Goal: Task Accomplishment & Management: Use online tool/utility

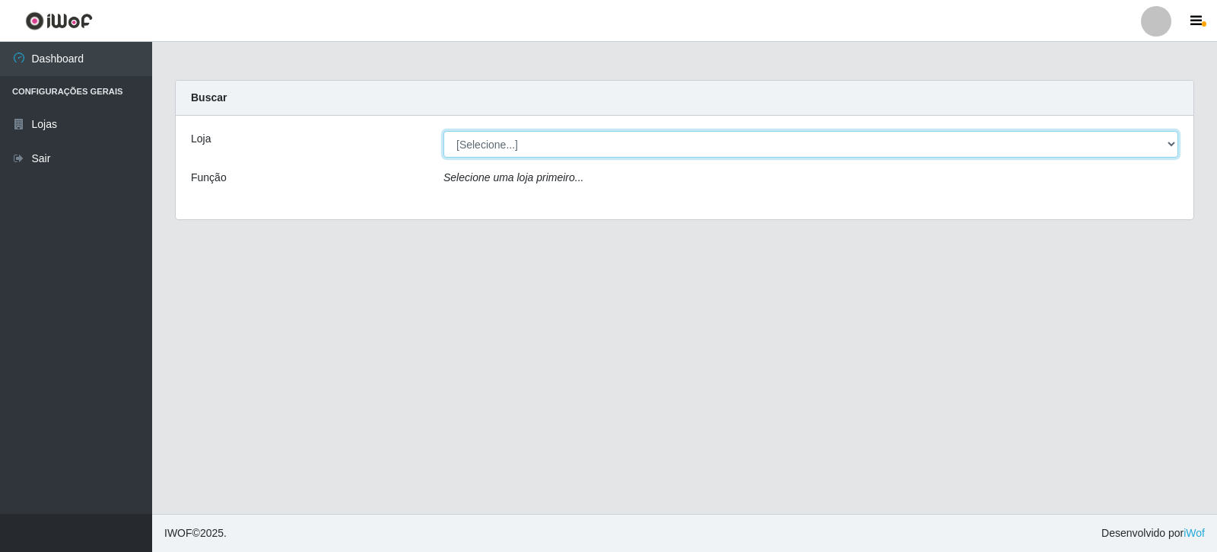
click at [635, 145] on select "[Selecione...] Rede Compras Supermercados - LOJA 3" at bounding box center [811, 144] width 735 height 27
select select "162"
click at [444, 131] on select "[Selecione...] Rede Compras Supermercados - LOJA 3" at bounding box center [811, 144] width 735 height 27
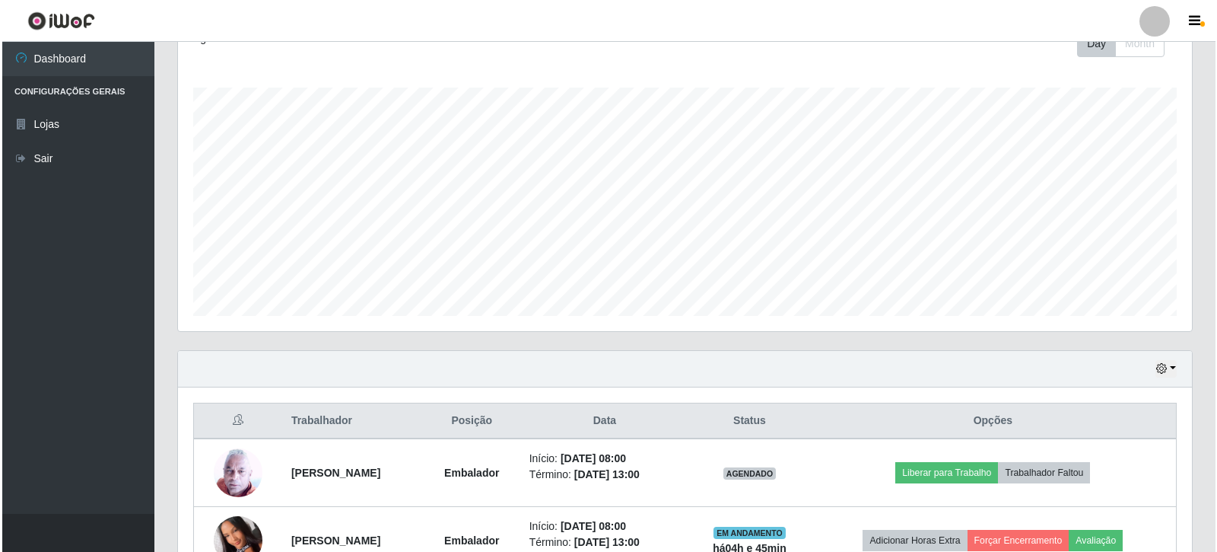
scroll to position [380, 0]
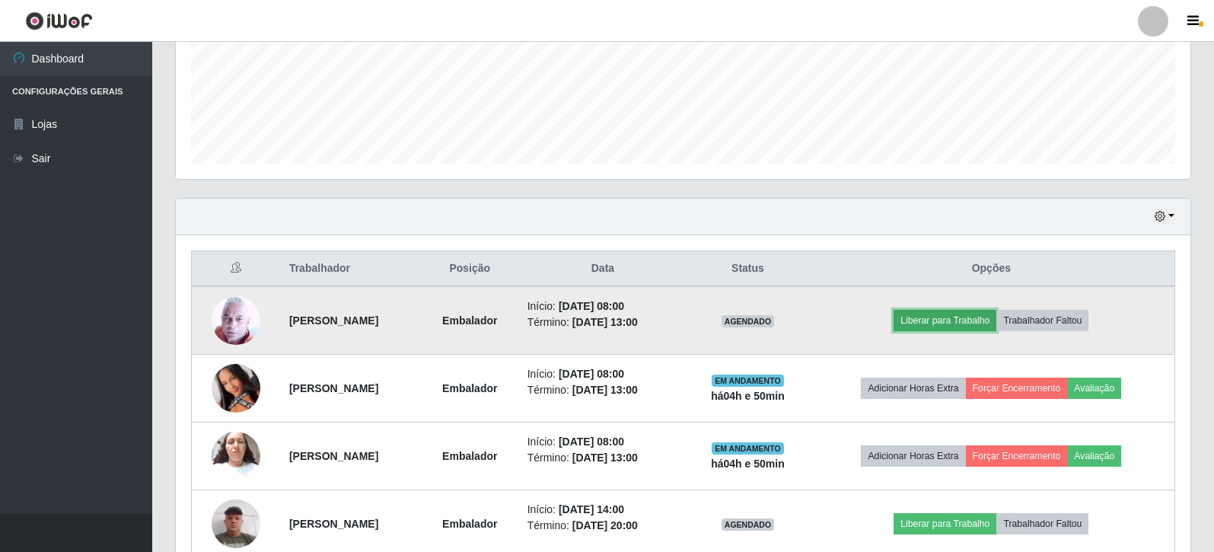
click at [943, 326] on button "Liberar para Trabalho" at bounding box center [944, 320] width 103 height 21
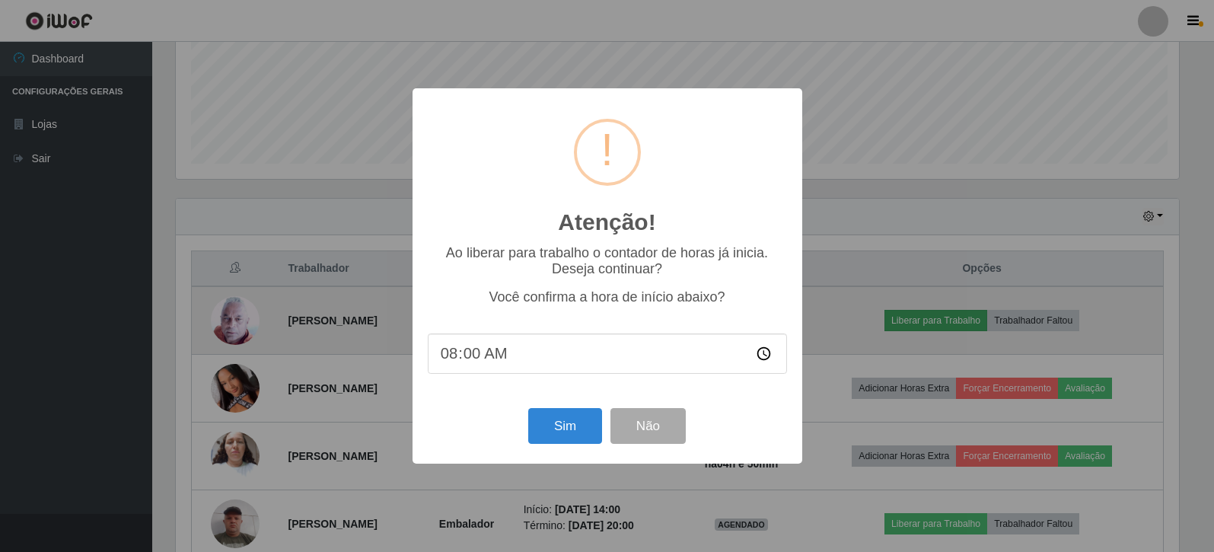
scroll to position [316, 1007]
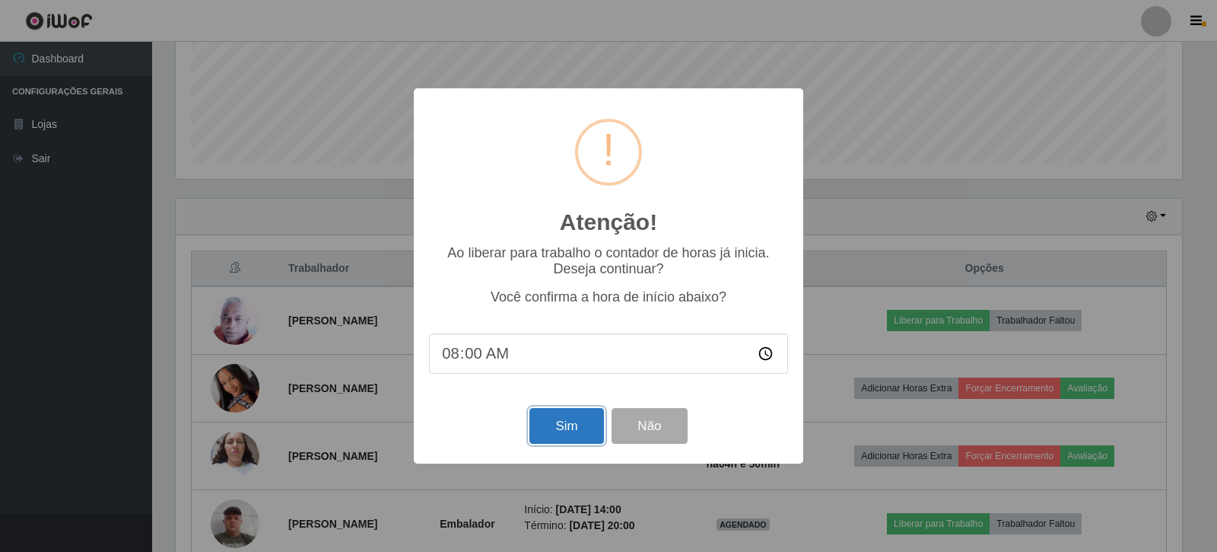
click at [565, 429] on button "Sim" at bounding box center [567, 426] width 74 height 36
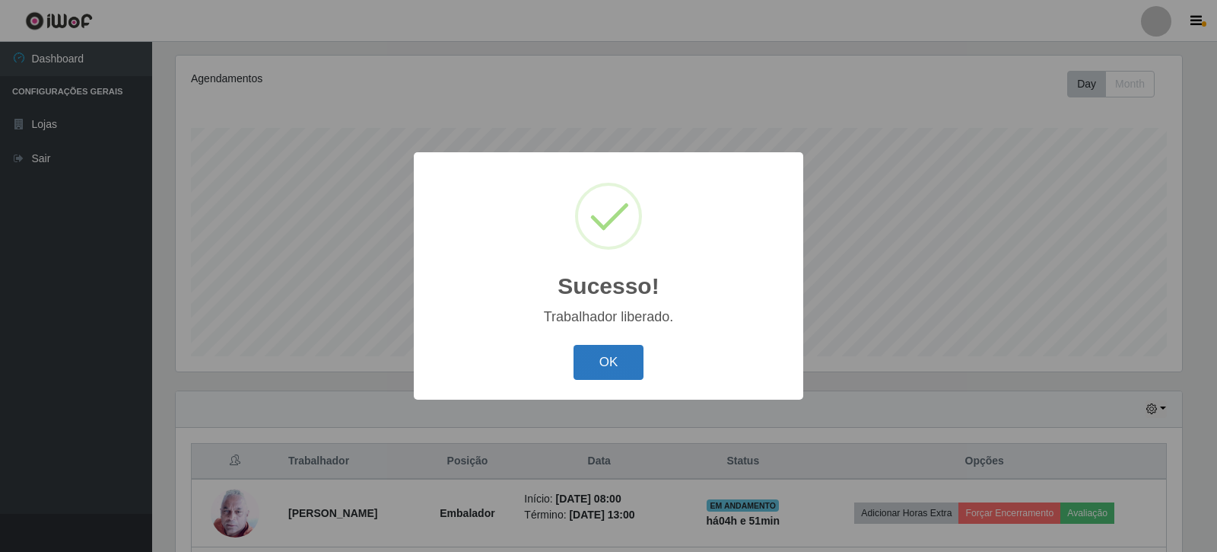
click at [624, 360] on button "OK" at bounding box center [609, 363] width 71 height 36
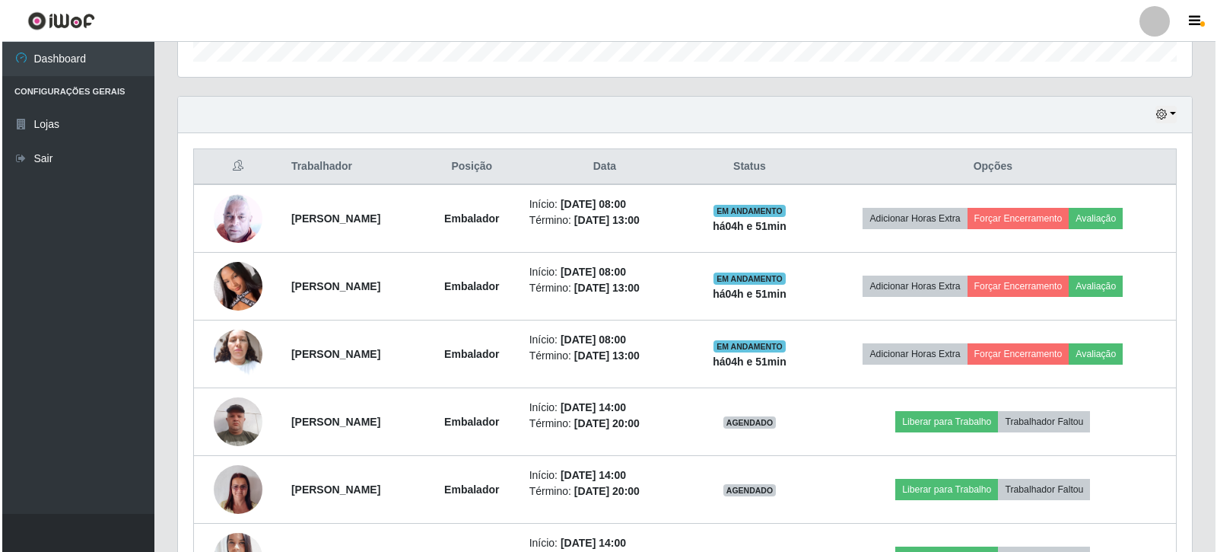
scroll to position [492, 0]
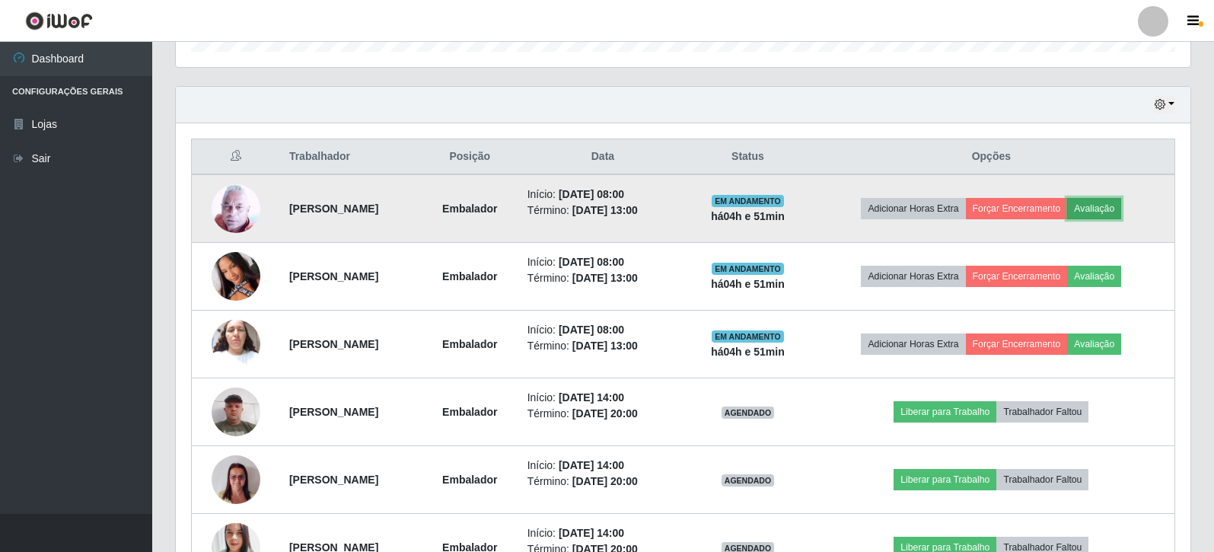
click at [1121, 205] on button "Avaliação" at bounding box center [1094, 208] width 54 height 21
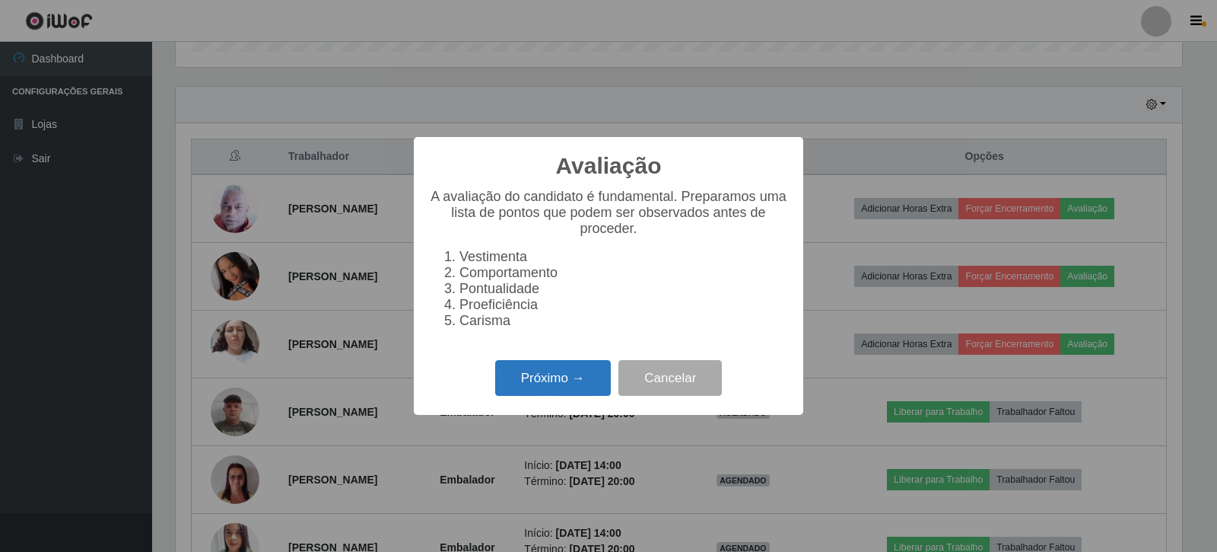
click at [562, 380] on button "Próximo →" at bounding box center [553, 378] width 116 height 36
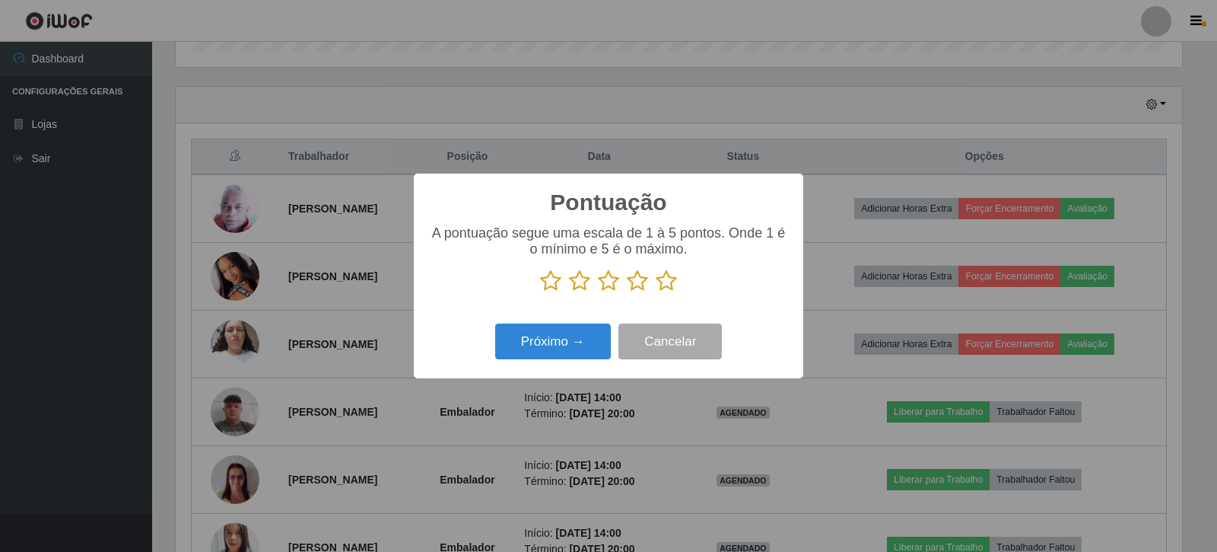
scroll to position [760518, 759827]
click at [670, 288] on icon at bounding box center [666, 280] width 21 height 23
click at [656, 292] on input "radio" at bounding box center [656, 292] width 0 height 0
click at [560, 347] on button "Próximo →" at bounding box center [553, 341] width 116 height 36
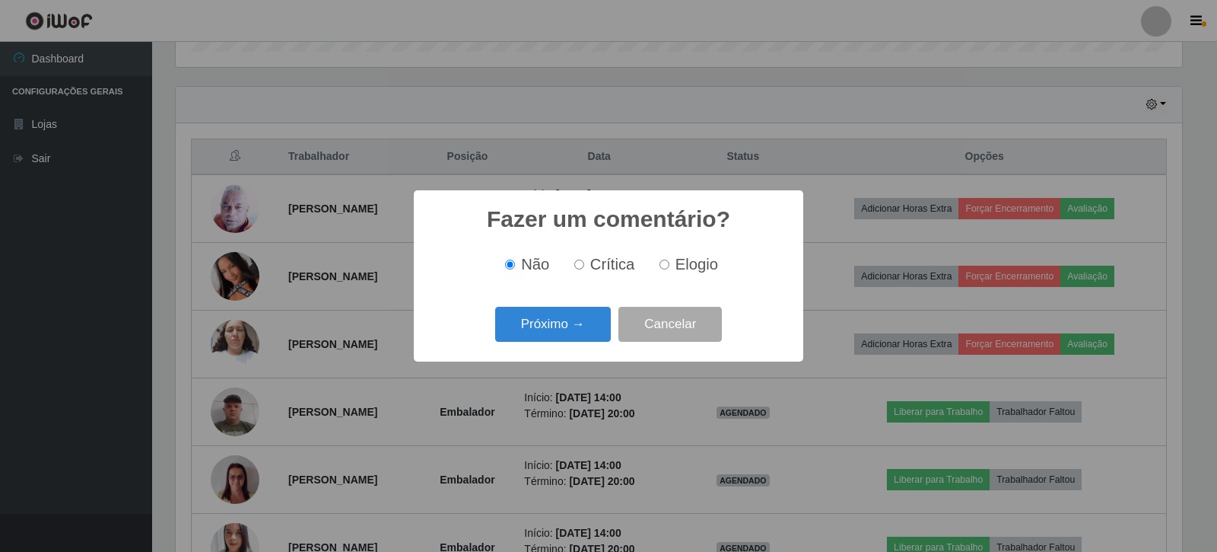
click at [669, 269] on label "Elogio" at bounding box center [686, 264] width 65 height 17
click at [669, 269] on input "Elogio" at bounding box center [665, 264] width 10 height 10
radio input "true"
click at [584, 323] on button "Próximo →" at bounding box center [553, 325] width 116 height 36
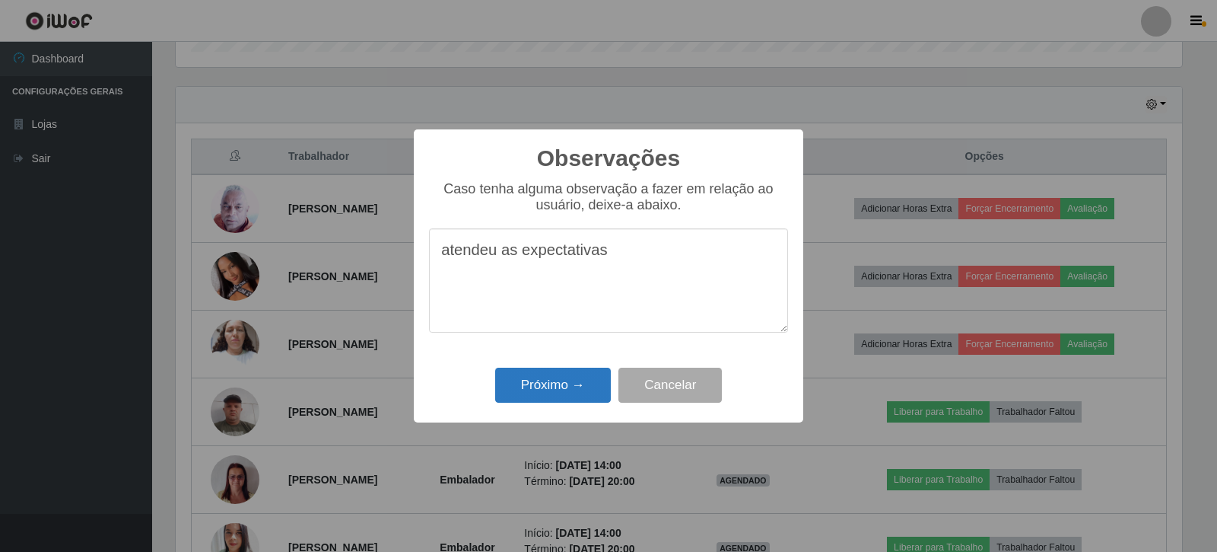
type textarea "atendeu as expectativas"
click at [559, 392] on button "Próximo →" at bounding box center [553, 385] width 116 height 36
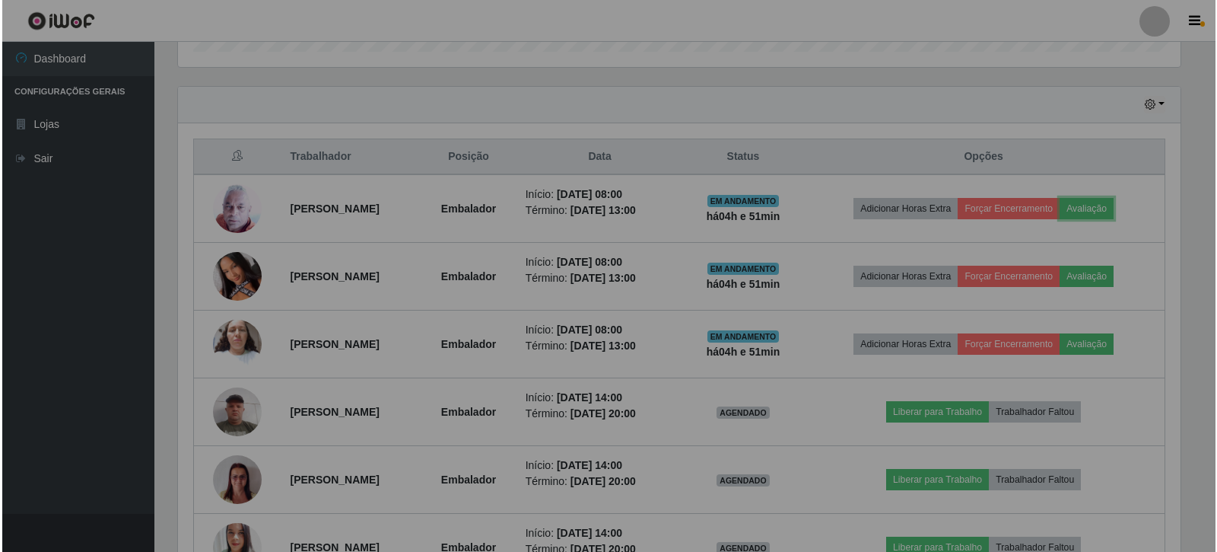
scroll to position [316, 1014]
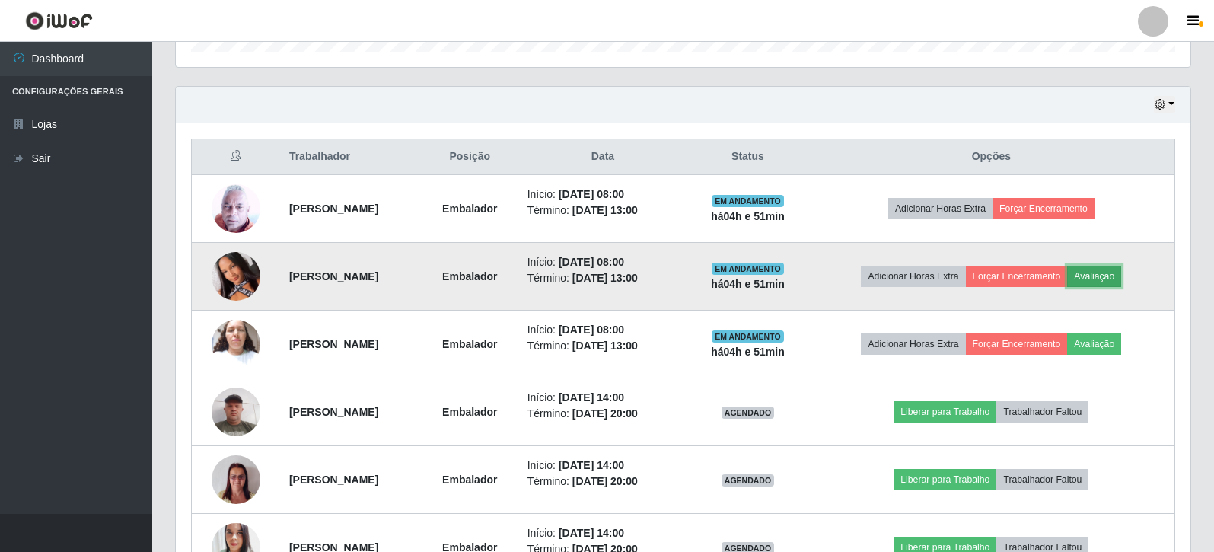
click at [1112, 269] on button "Avaliação" at bounding box center [1094, 276] width 54 height 21
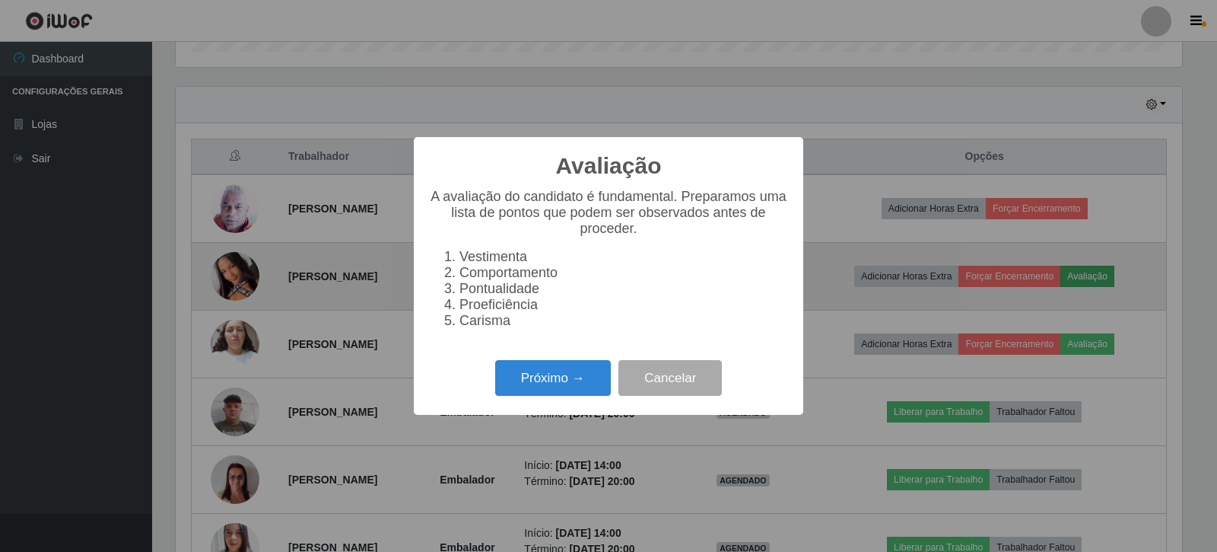
scroll to position [316, 1007]
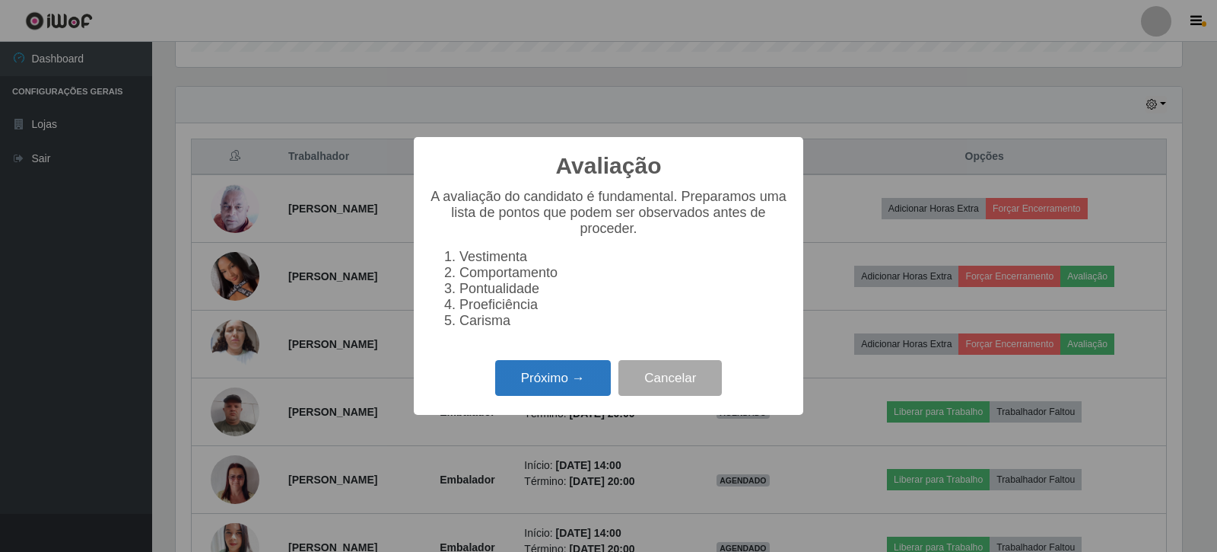
click at [504, 393] on button "Próximo →" at bounding box center [553, 378] width 116 height 36
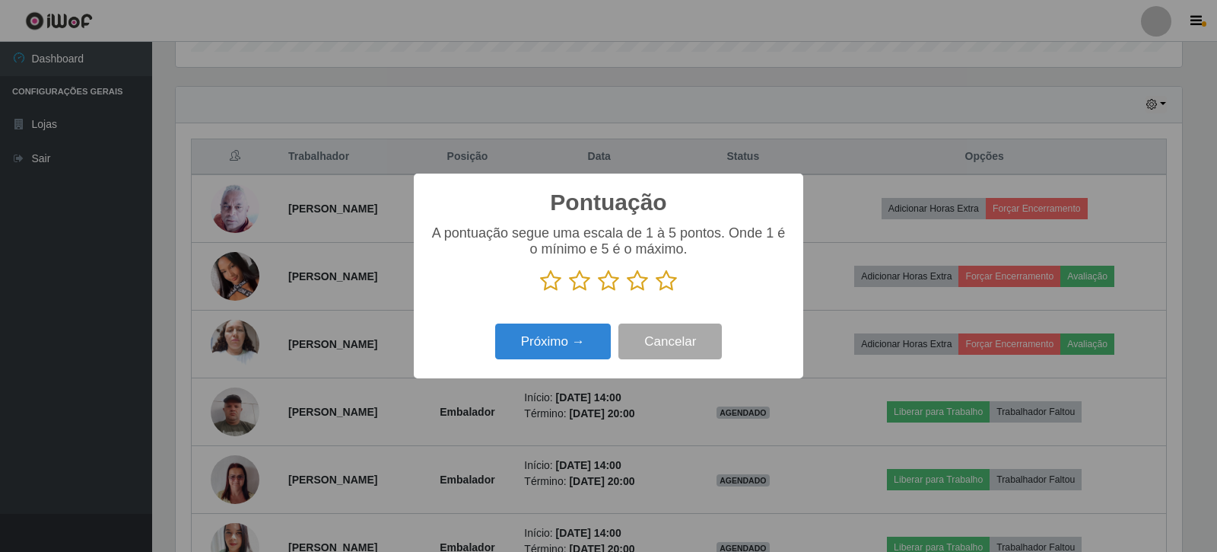
click at [666, 279] on icon at bounding box center [666, 280] width 21 height 23
click at [656, 292] on input "radio" at bounding box center [656, 292] width 0 height 0
click at [547, 355] on button "Próximo →" at bounding box center [553, 341] width 116 height 36
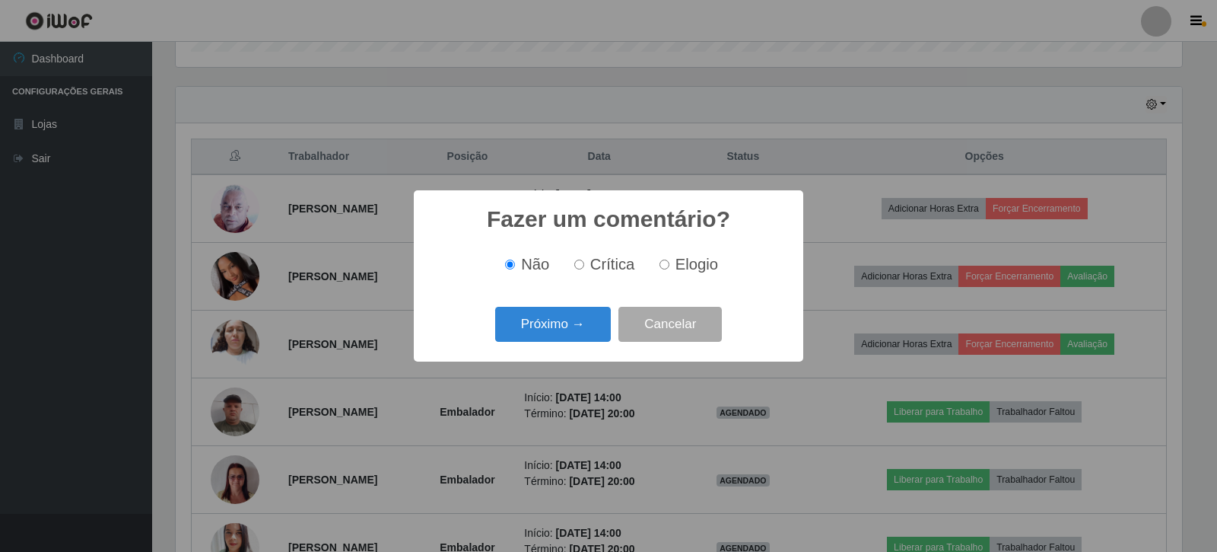
click at [666, 266] on input "Elogio" at bounding box center [665, 264] width 10 height 10
radio input "true"
click at [596, 319] on button "Próximo →" at bounding box center [553, 325] width 116 height 36
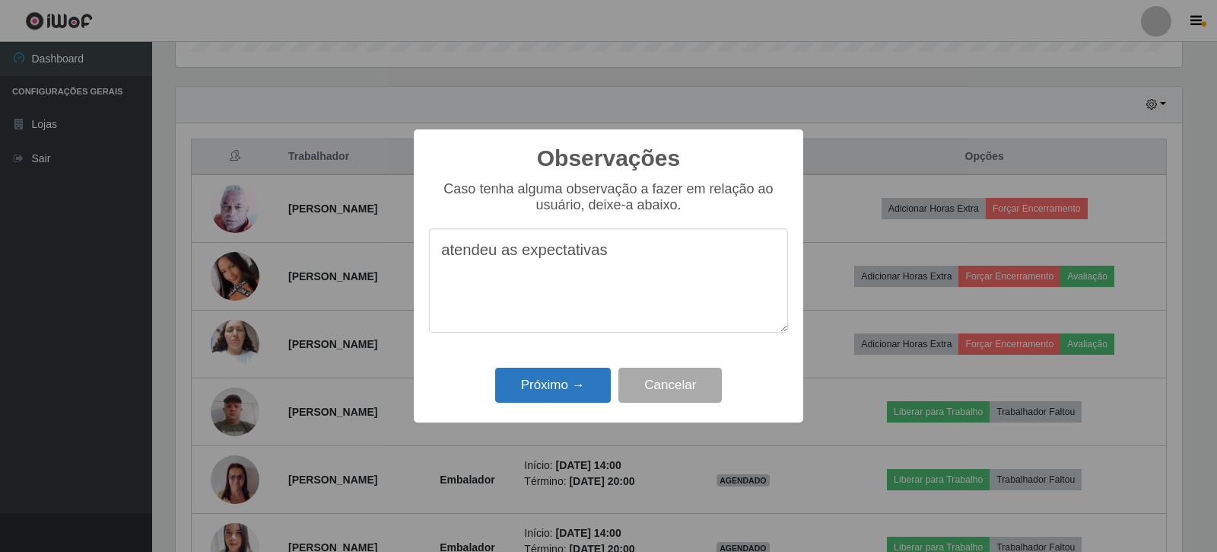
type textarea "atendeu as expectativas"
click at [581, 374] on button "Próximo →" at bounding box center [553, 385] width 116 height 36
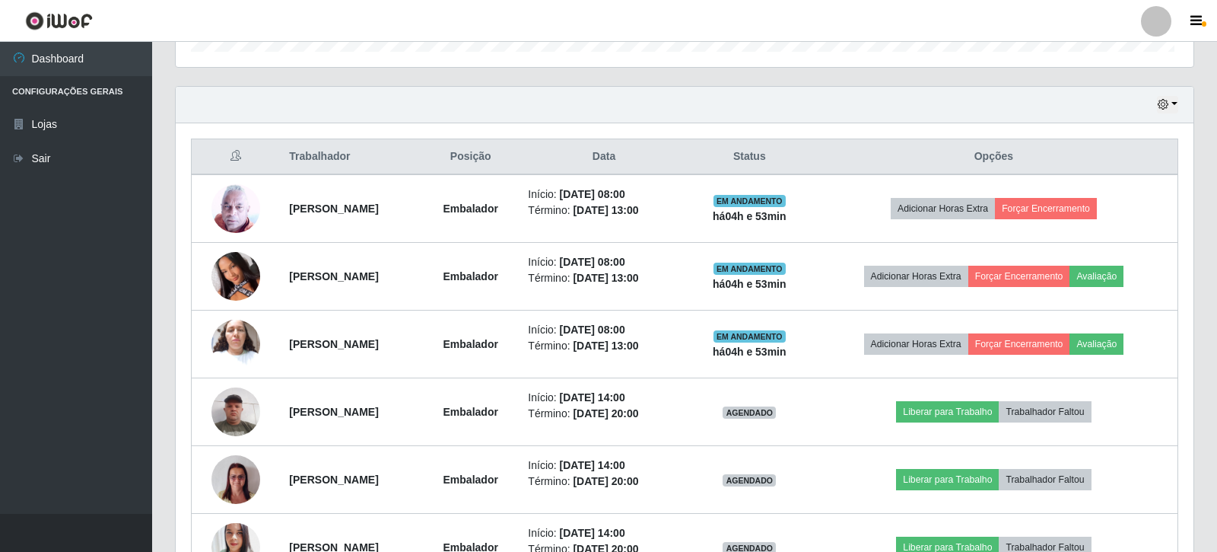
scroll to position [316, 1014]
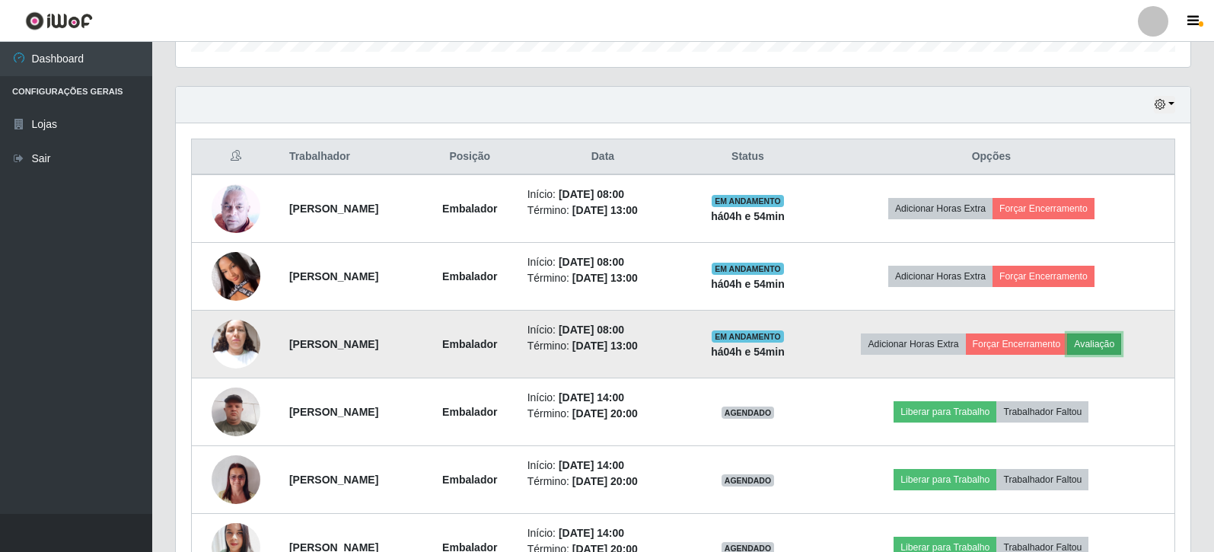
click at [1121, 349] on button "Avaliação" at bounding box center [1094, 343] width 54 height 21
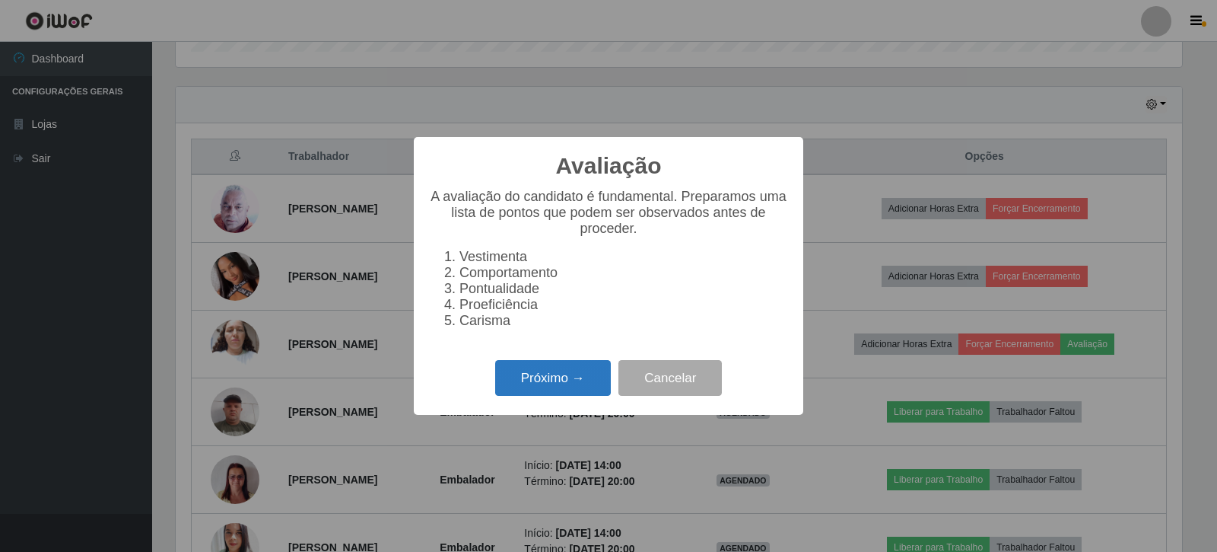
click at [596, 383] on button "Próximo →" at bounding box center [553, 378] width 116 height 36
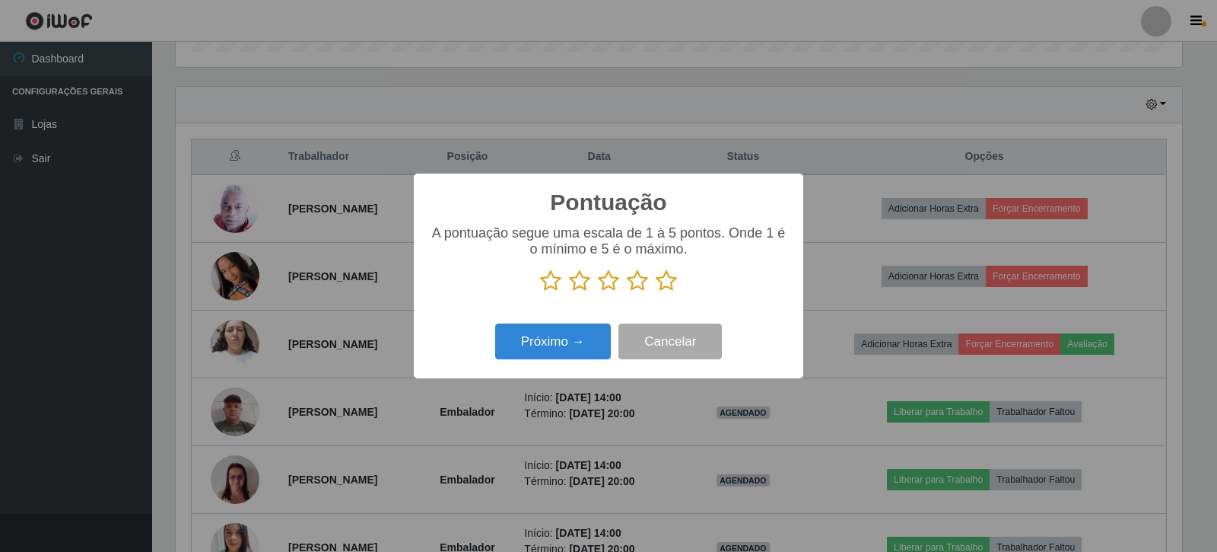
scroll to position [760518, 759827]
click at [675, 288] on icon at bounding box center [666, 280] width 21 height 23
click at [656, 292] on input "radio" at bounding box center [656, 292] width 0 height 0
click at [594, 357] on button "Próximo →" at bounding box center [553, 341] width 116 height 36
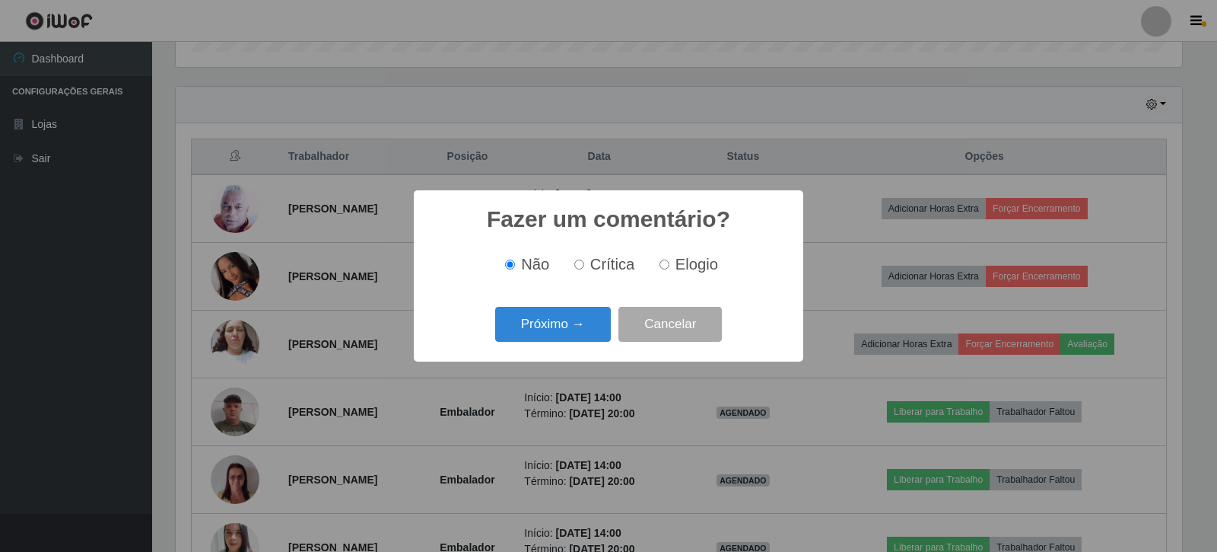
click at [664, 268] on input "Elogio" at bounding box center [665, 264] width 10 height 10
radio input "true"
click at [587, 322] on button "Próximo →" at bounding box center [553, 325] width 116 height 36
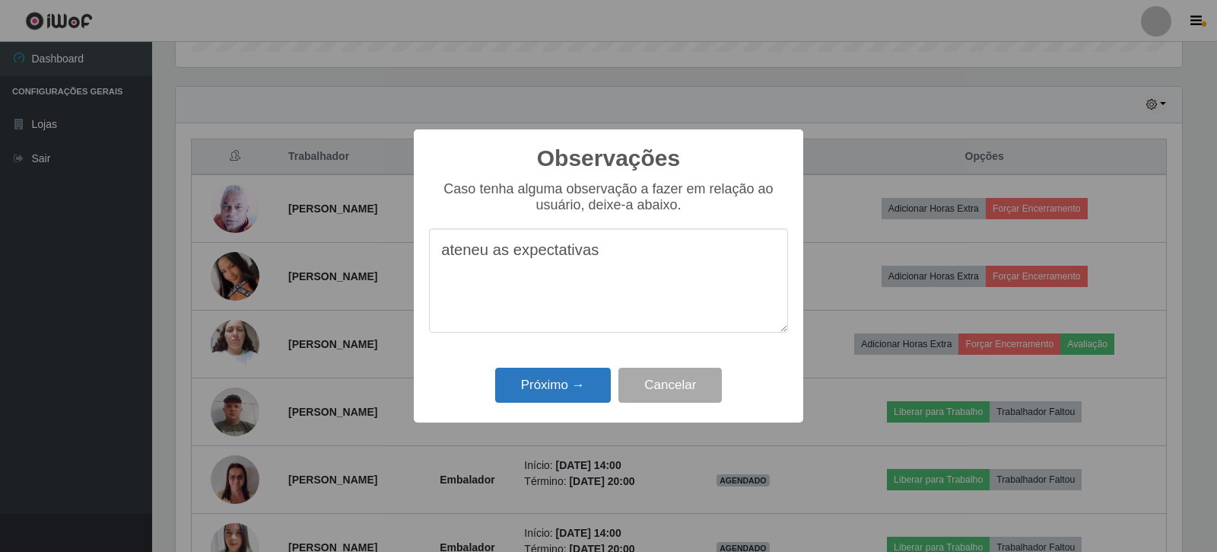
type textarea "ateneu as expectativas"
click at [577, 402] on button "Próximo →" at bounding box center [553, 385] width 116 height 36
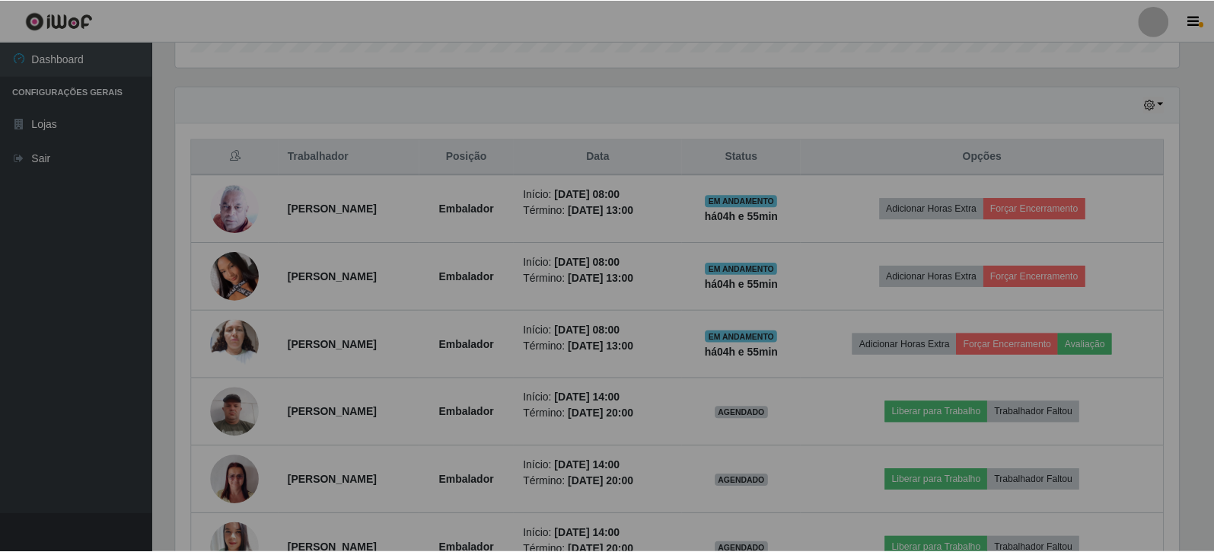
scroll to position [316, 1014]
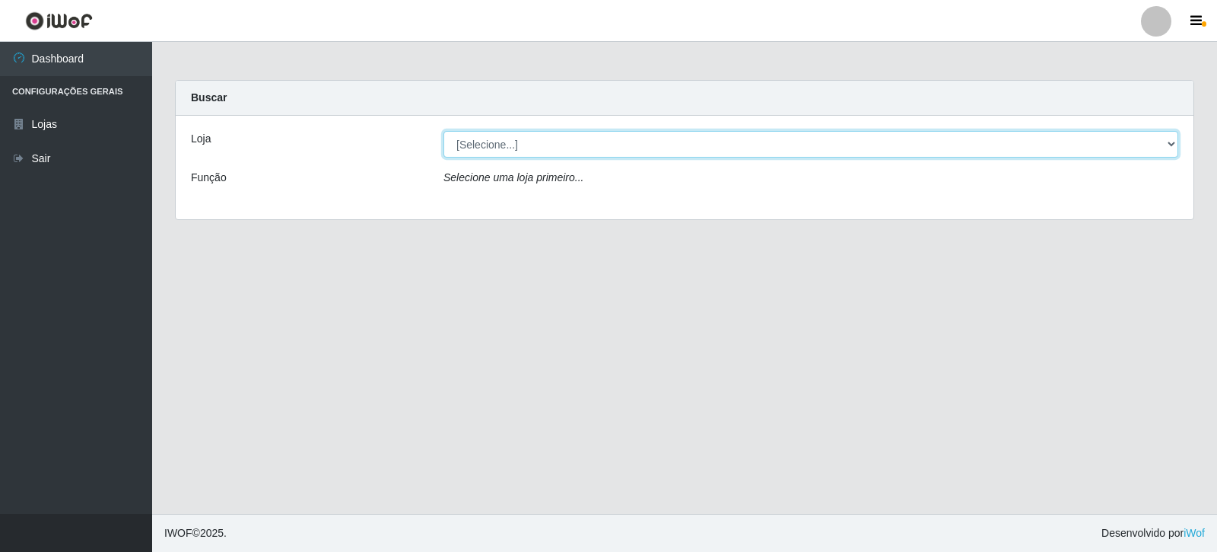
click at [723, 152] on select "[Selecione...] Rede Compras Supermercados - LOJA 3" at bounding box center [811, 144] width 735 height 27
select select "162"
click at [444, 131] on select "[Selecione...] Rede Compras Supermercados - LOJA 3" at bounding box center [811, 144] width 735 height 27
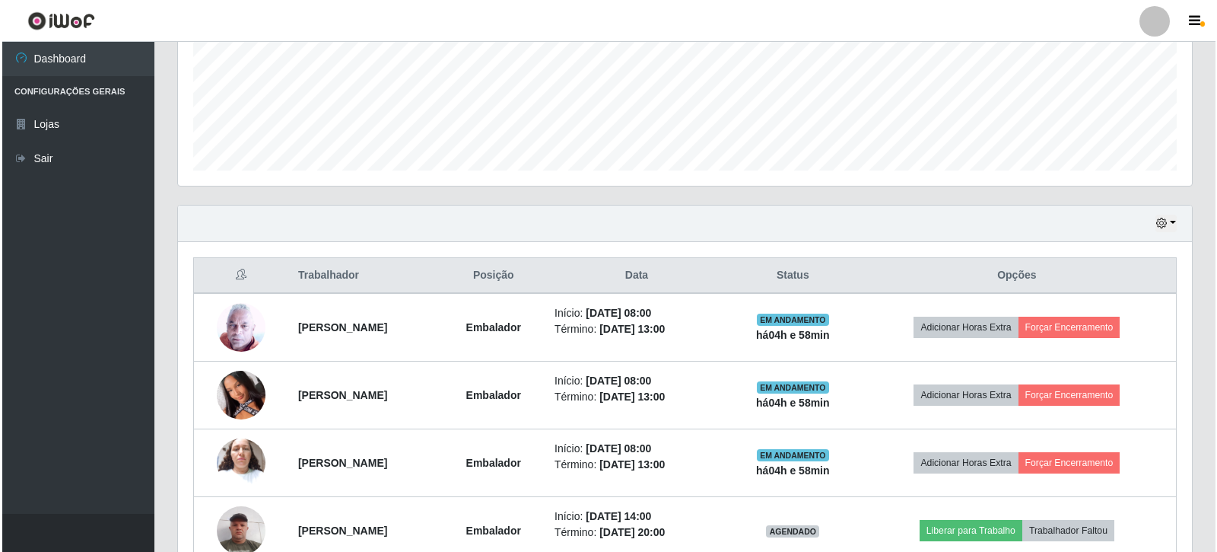
scroll to position [533, 0]
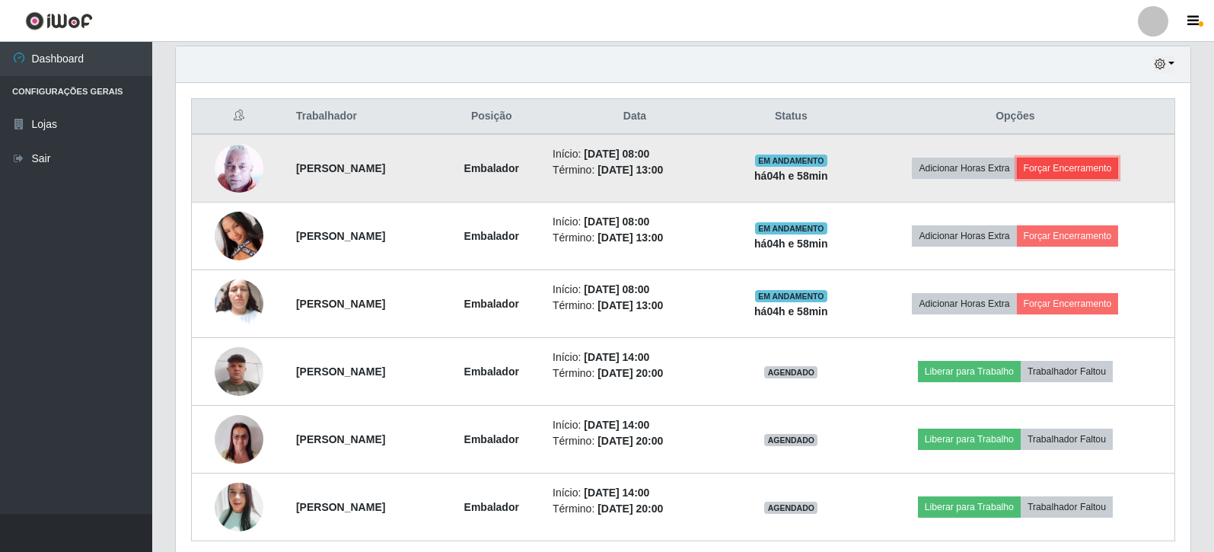
click at [1101, 159] on button "Forçar Encerramento" at bounding box center [1067, 167] width 102 height 21
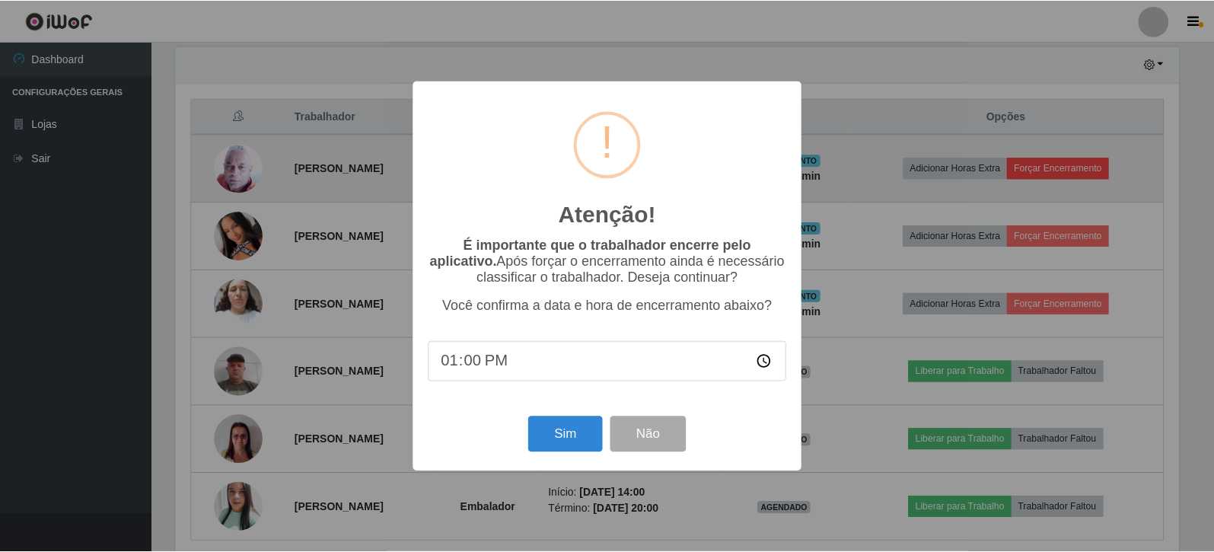
scroll to position [316, 1007]
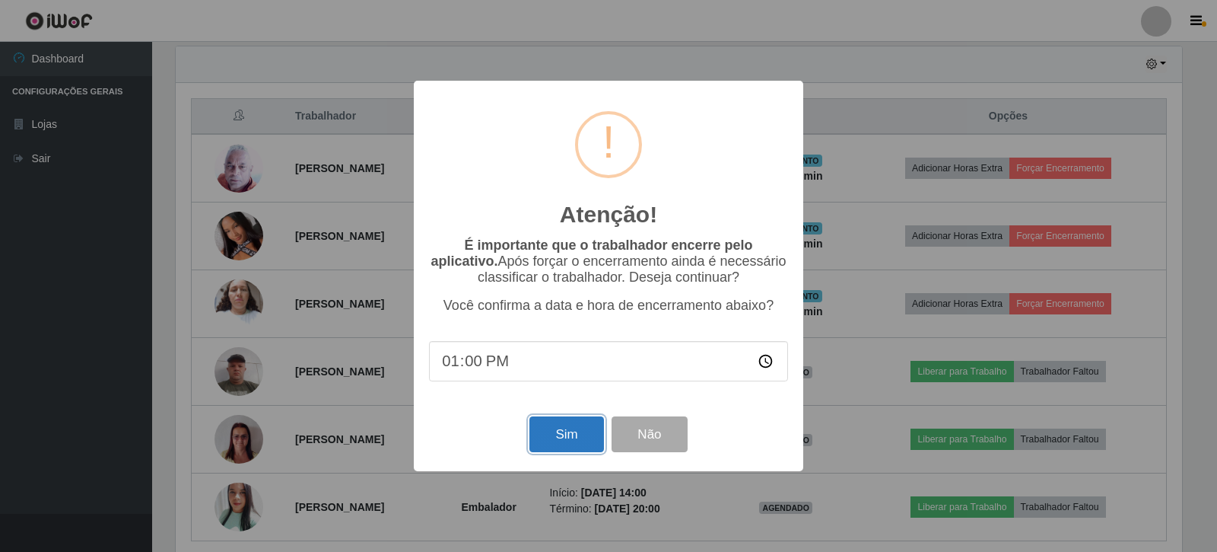
click at [559, 430] on button "Sim" at bounding box center [567, 434] width 74 height 36
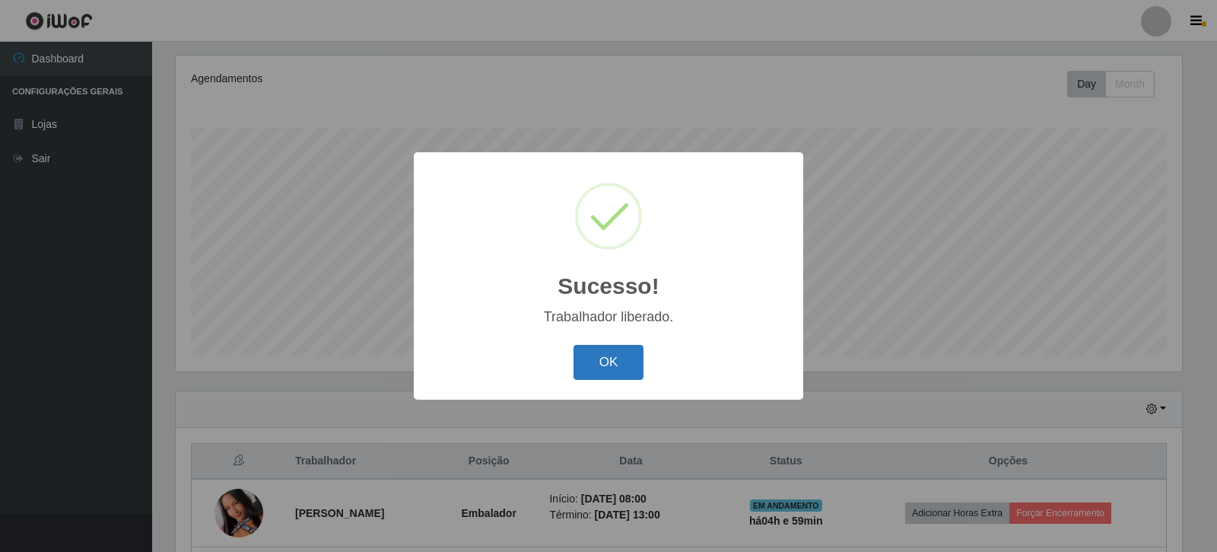
click at [617, 368] on button "OK" at bounding box center [609, 363] width 71 height 36
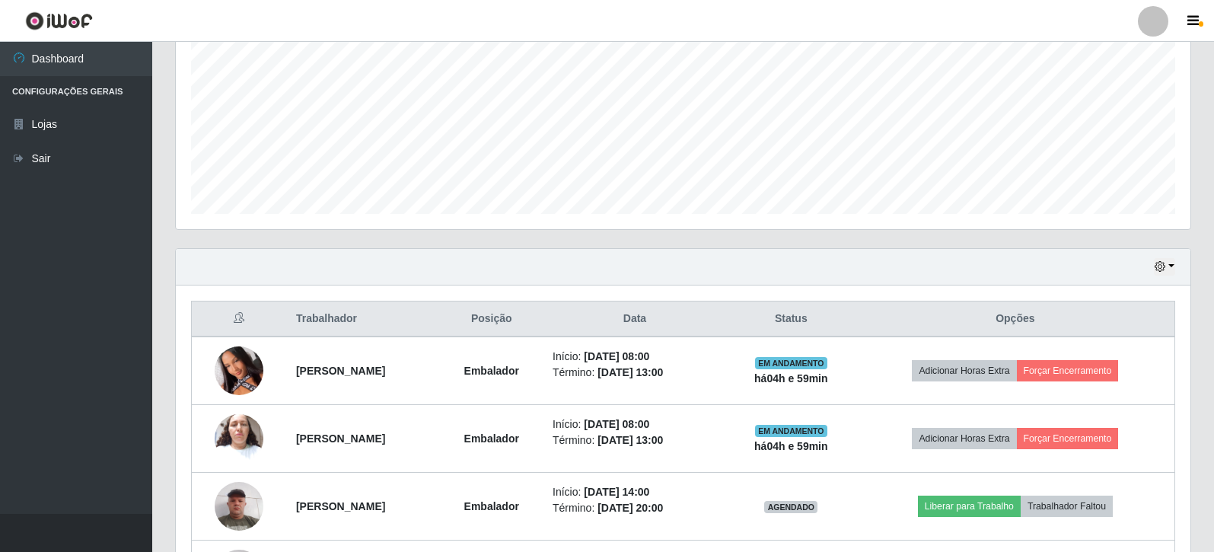
scroll to position [340, 0]
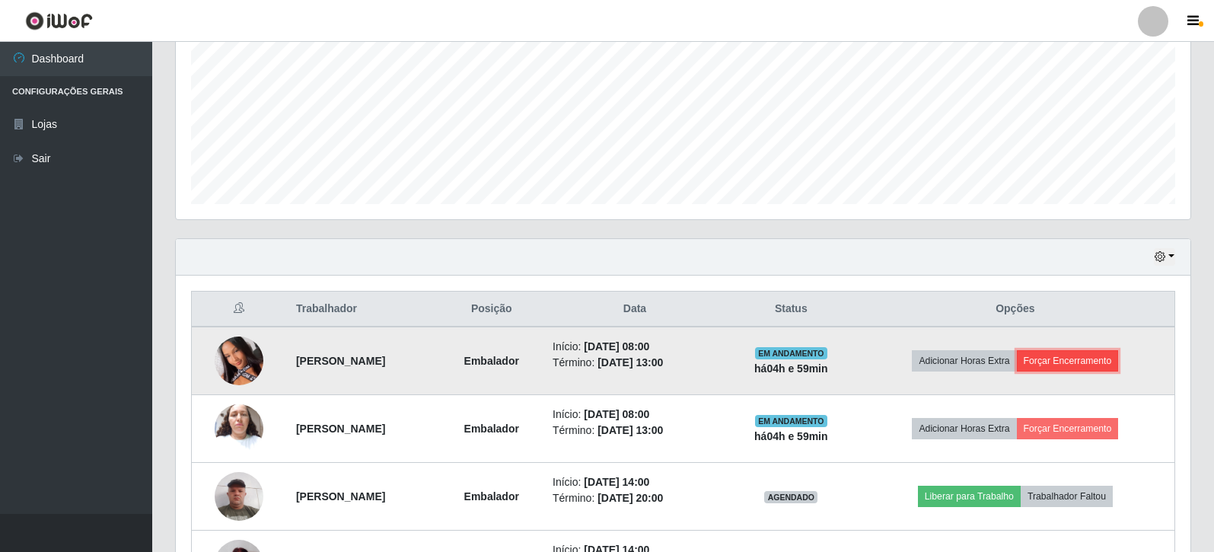
click at [1090, 366] on button "Forçar Encerramento" at bounding box center [1067, 360] width 102 height 21
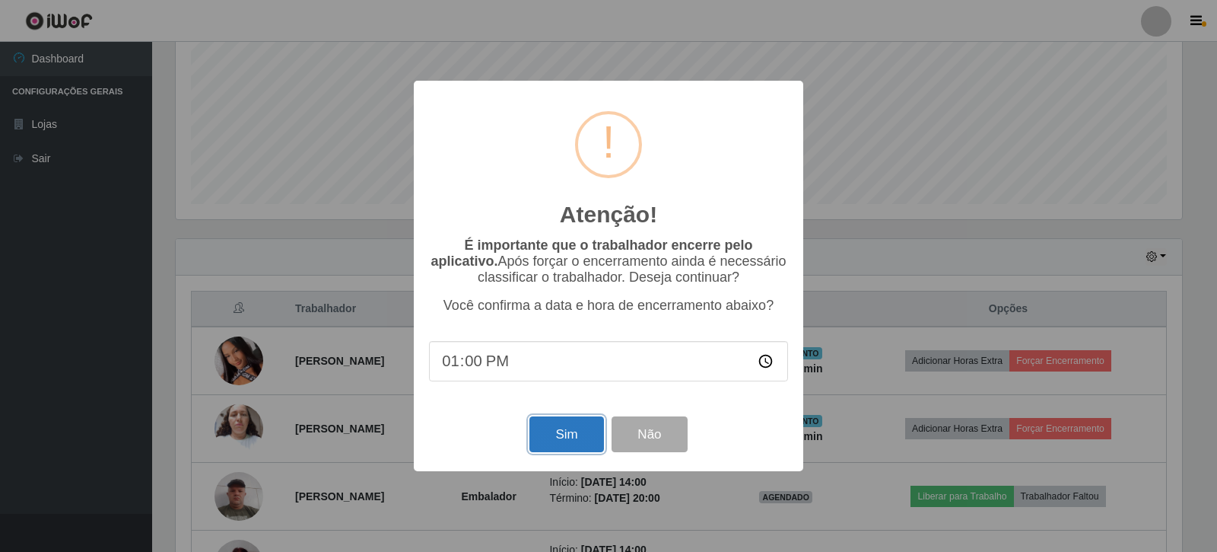
click at [546, 428] on button "Sim" at bounding box center [567, 434] width 74 height 36
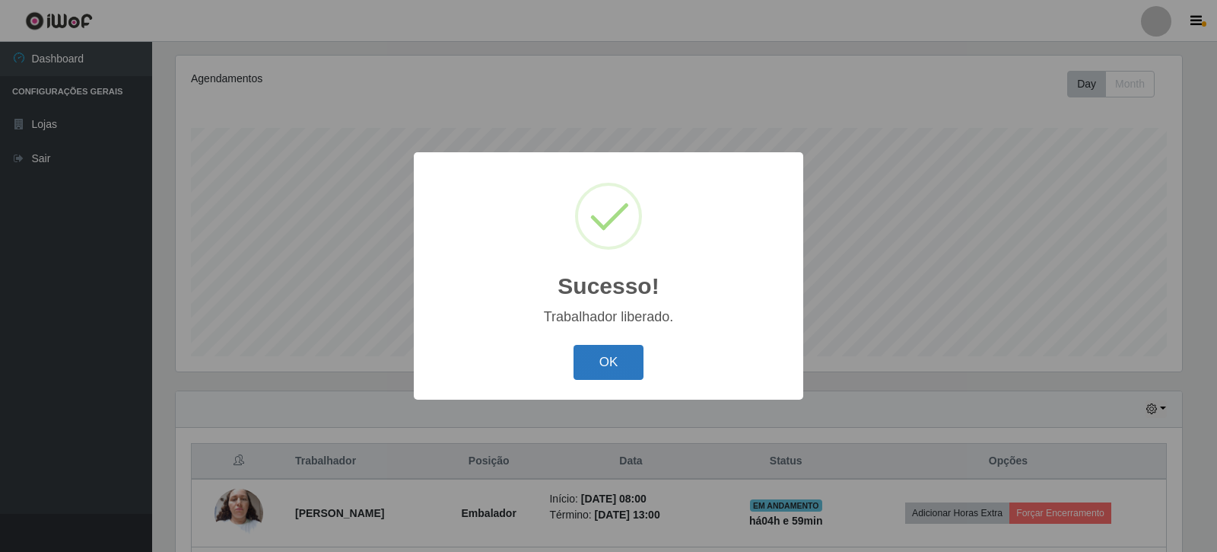
click at [587, 364] on button "OK" at bounding box center [609, 363] width 71 height 36
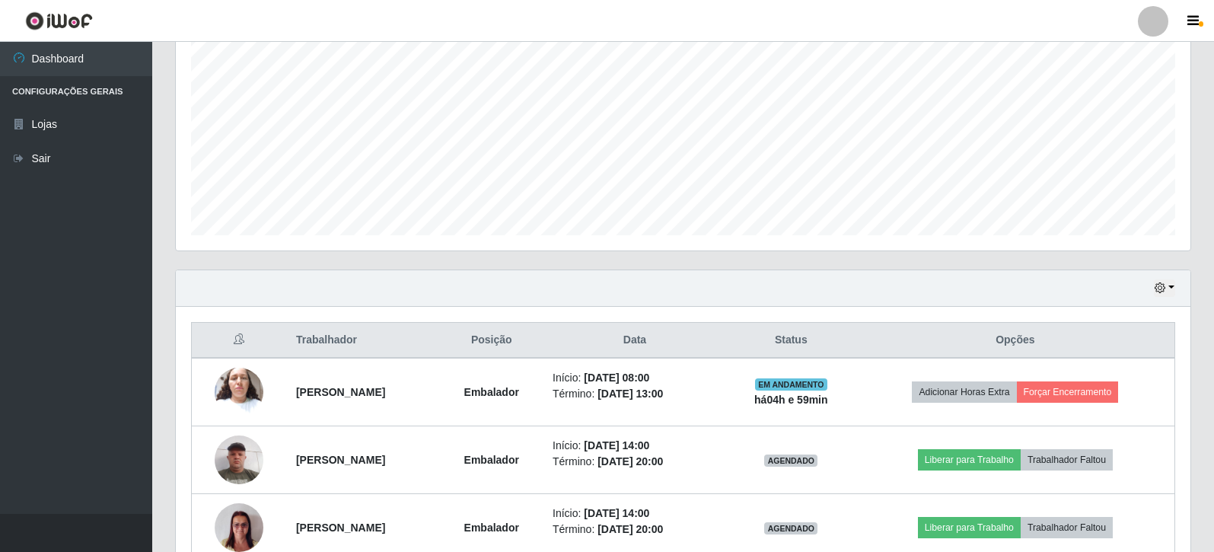
scroll to position [340, 0]
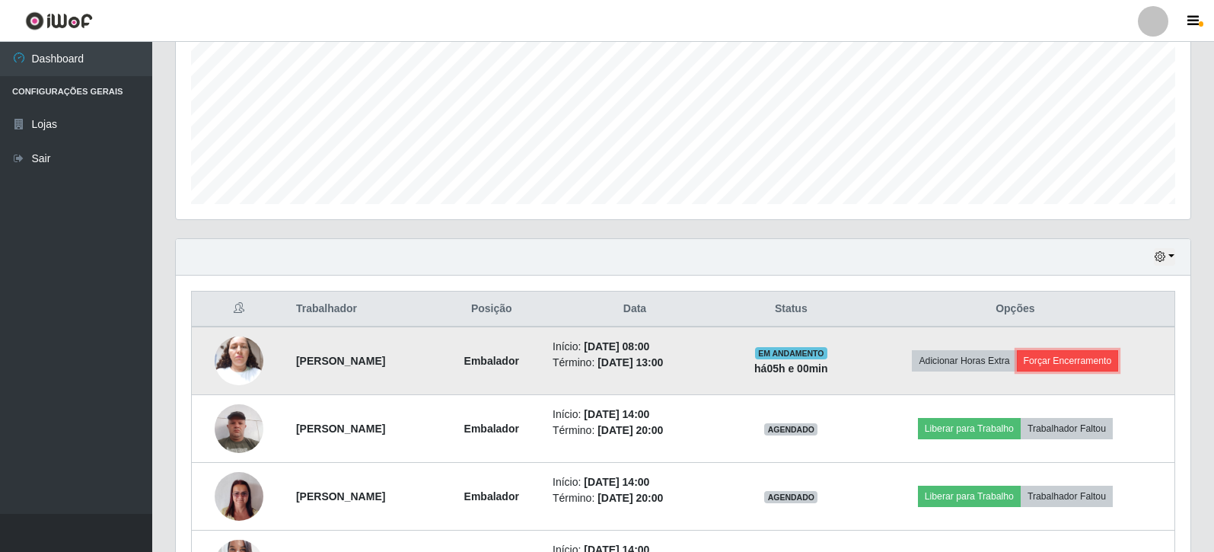
click at [1117, 371] on button "Forçar Encerramento" at bounding box center [1067, 360] width 102 height 21
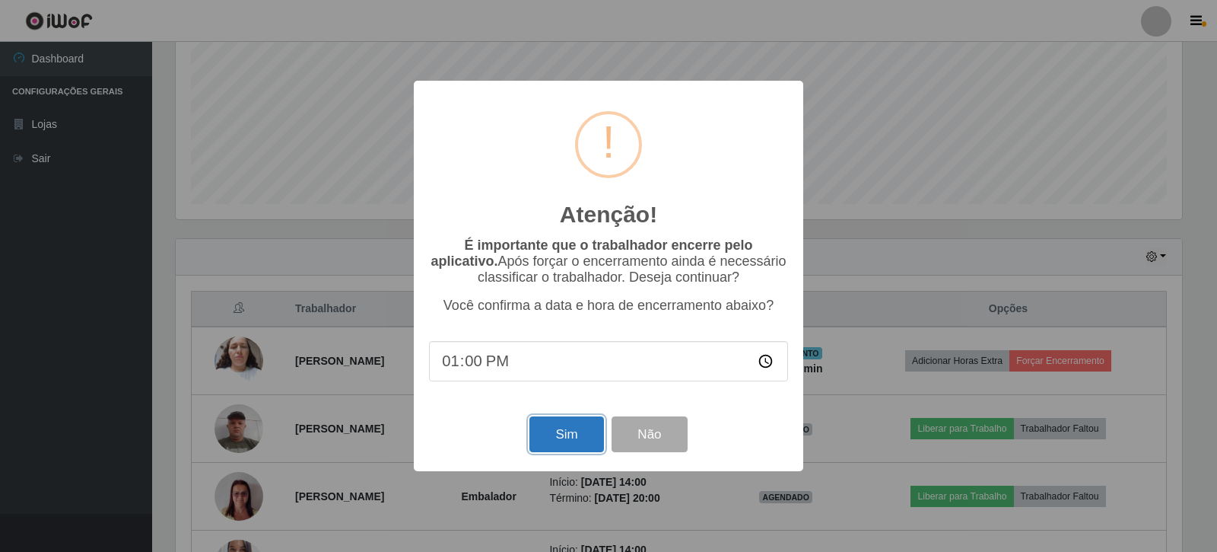
click at [584, 441] on button "Sim" at bounding box center [567, 434] width 74 height 36
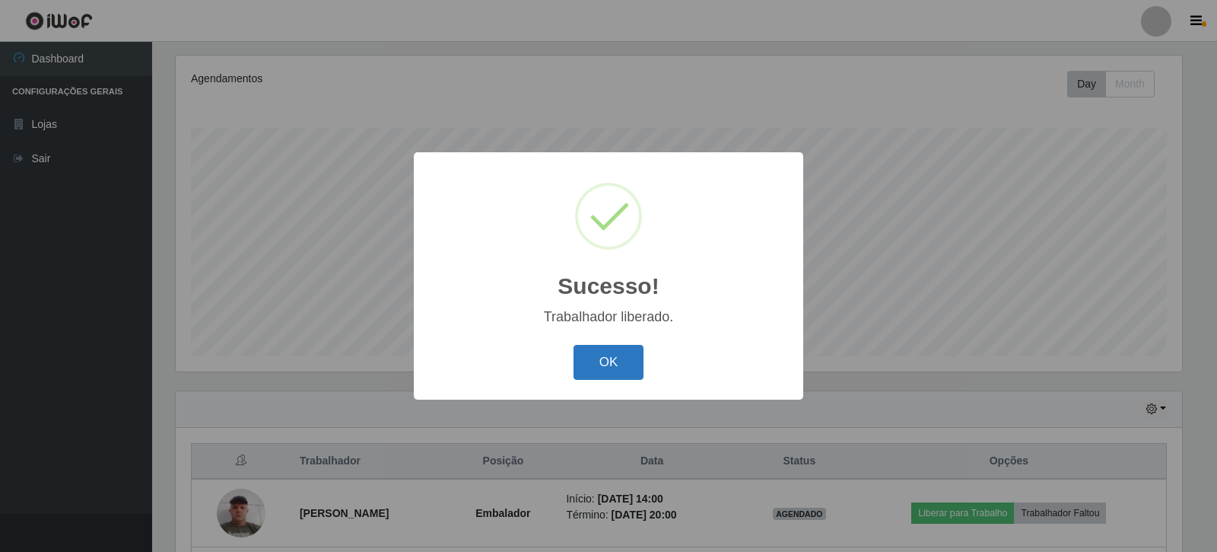
click at [604, 358] on button "OK" at bounding box center [609, 363] width 71 height 36
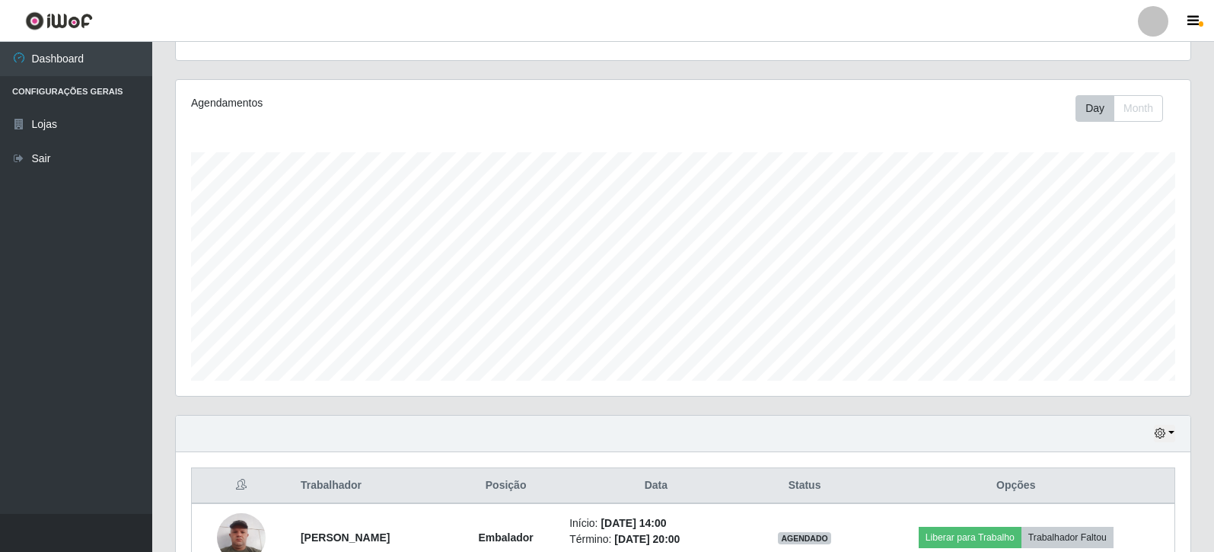
scroll to position [163, 0]
